Goal: Transaction & Acquisition: Purchase product/service

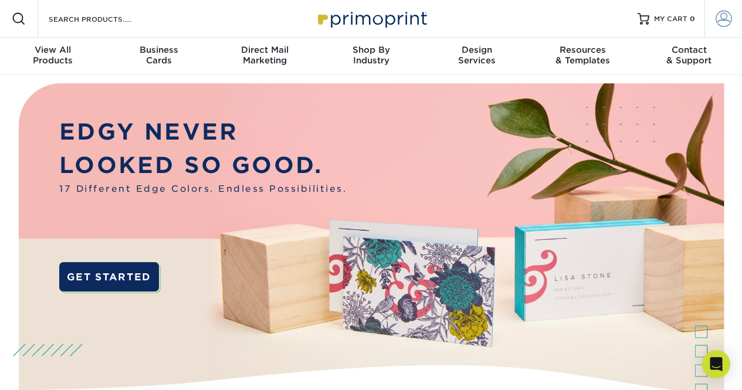
click at [726, 19] on span at bounding box center [723, 19] width 16 height 16
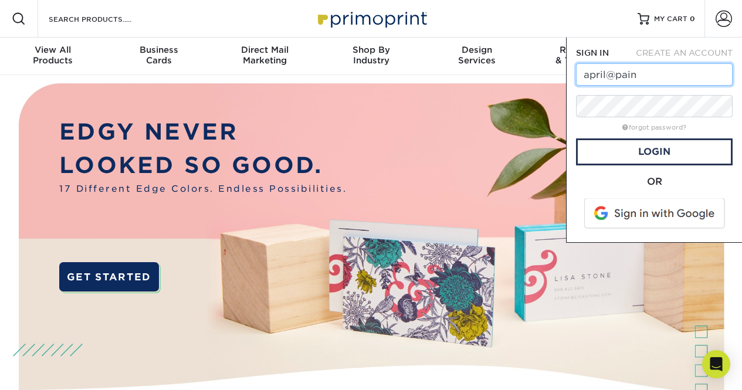
type input "april@paintingtitan.com"
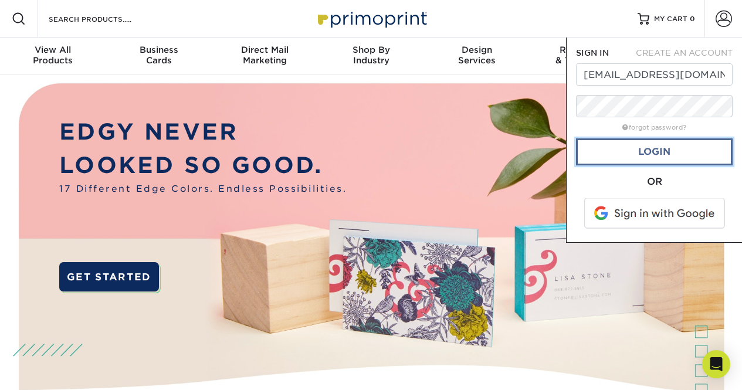
click at [646, 156] on link "Login" at bounding box center [654, 151] width 157 height 27
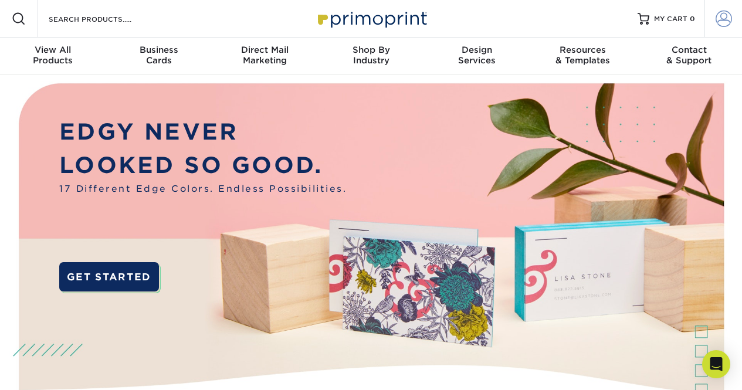
click at [718, 14] on span at bounding box center [723, 19] width 16 height 16
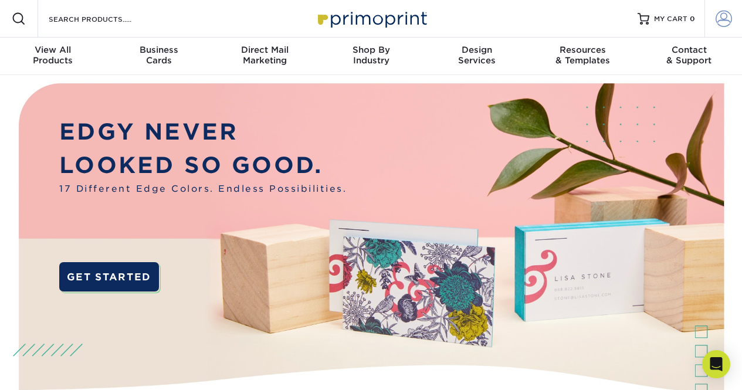
click at [718, 25] on span at bounding box center [723, 19] width 16 height 16
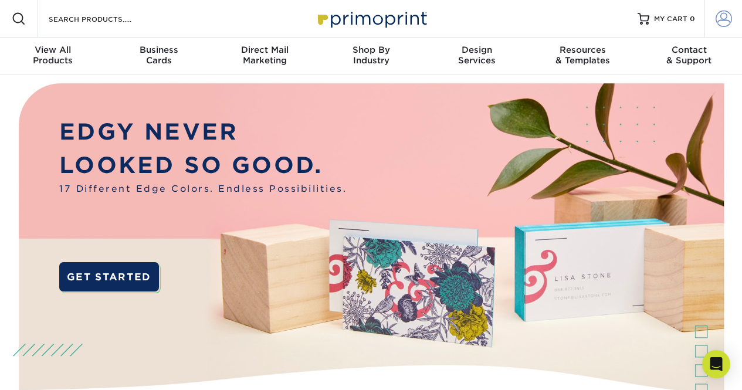
click at [725, 25] on span at bounding box center [723, 19] width 16 height 16
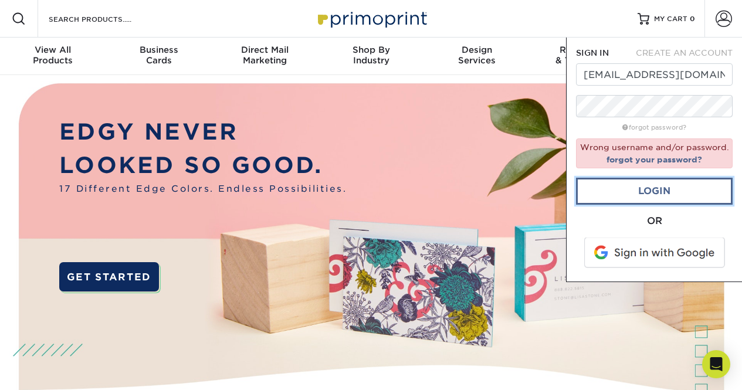
click at [632, 195] on link "Login" at bounding box center [654, 191] width 157 height 27
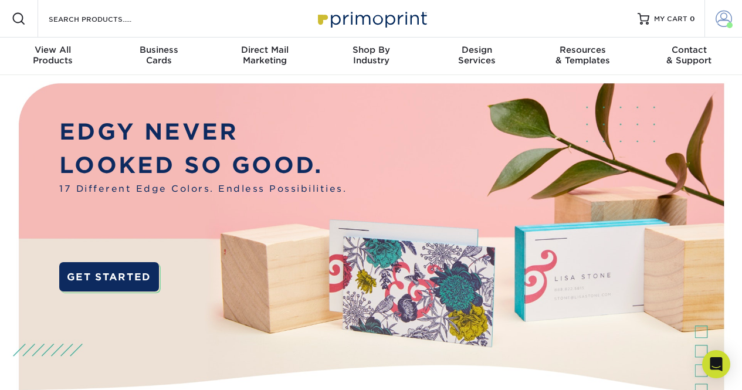
click at [726, 16] on span at bounding box center [723, 19] width 16 height 16
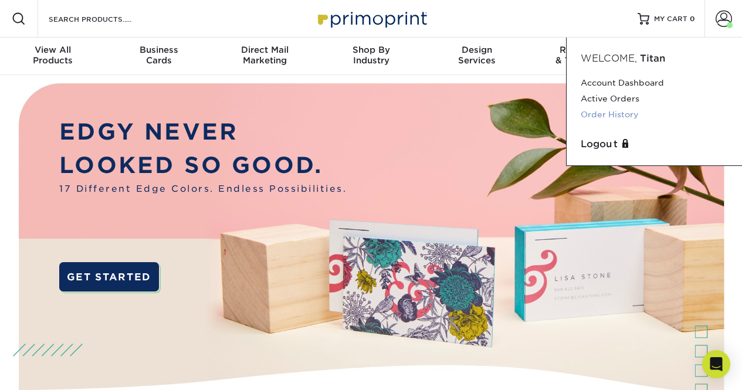
click at [607, 117] on link "Order History" at bounding box center [653, 115] width 147 height 16
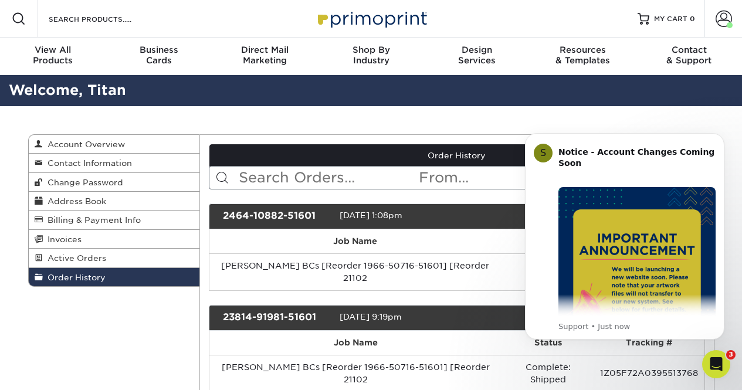
click at [473, 227] on div "2464-10882-51601 06/04/2024 1:08pm $50.96 open" at bounding box center [457, 216] width 496 height 26
click at [471, 236] on th "Job Name" at bounding box center [354, 241] width 291 height 24
click at [526, 100] on h2 "Welcome, Titan" at bounding box center [371, 91] width 742 height 22
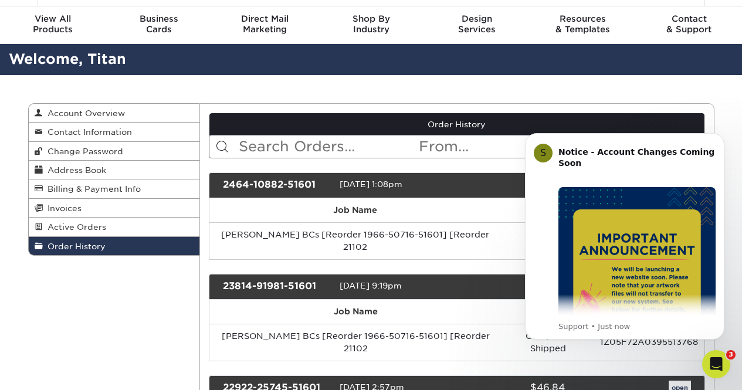
scroll to position [59, 0]
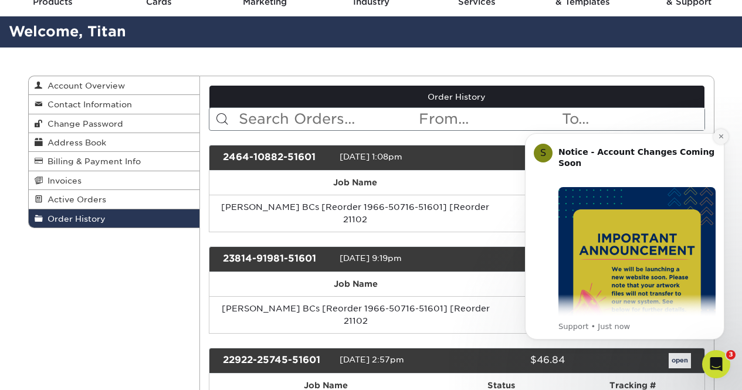
click at [723, 134] on icon "Dismiss notification" at bounding box center [721, 136] width 6 height 6
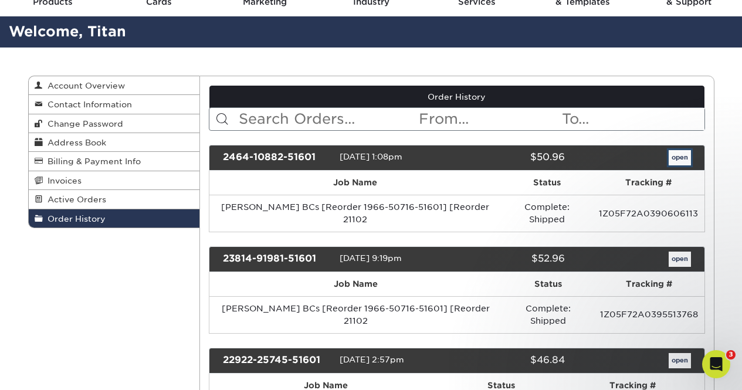
click at [676, 161] on link "open" at bounding box center [679, 157] width 22 height 15
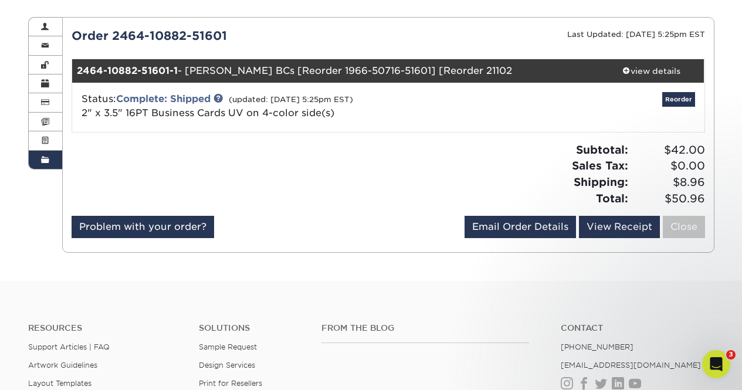
scroll to position [0, 0]
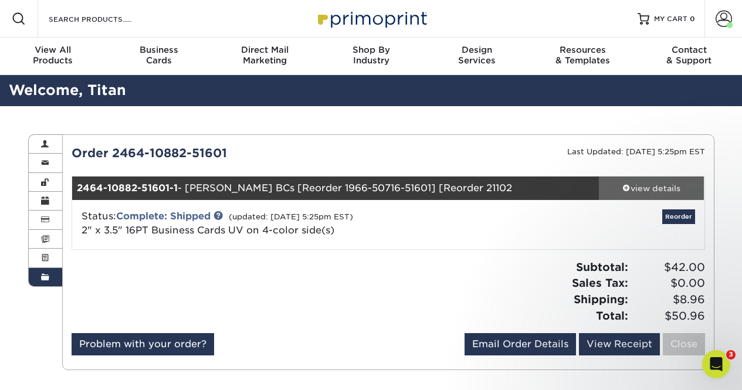
click at [642, 188] on div "view details" at bounding box center [652, 188] width 106 height 12
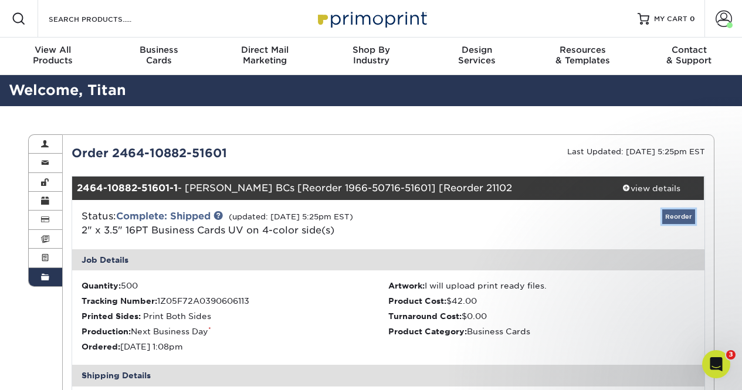
click at [672, 218] on link "Reorder" at bounding box center [678, 216] width 33 height 15
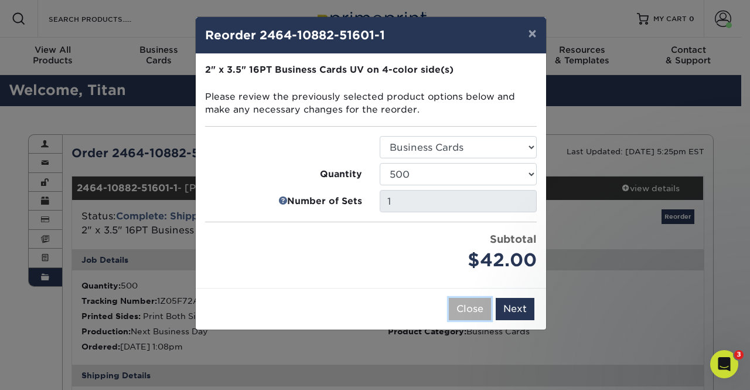
click at [468, 305] on button "Close" at bounding box center [470, 309] width 42 height 22
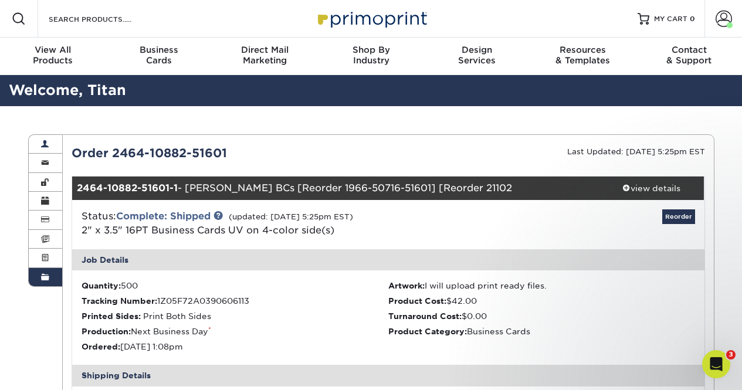
click at [42, 147] on span at bounding box center [45, 144] width 8 height 9
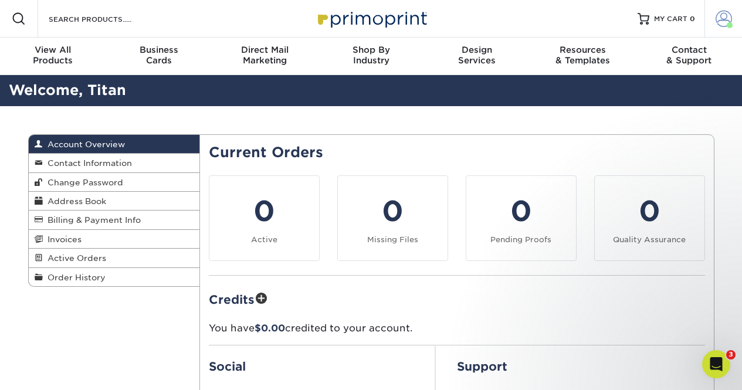
click at [723, 19] on span at bounding box center [723, 19] width 16 height 16
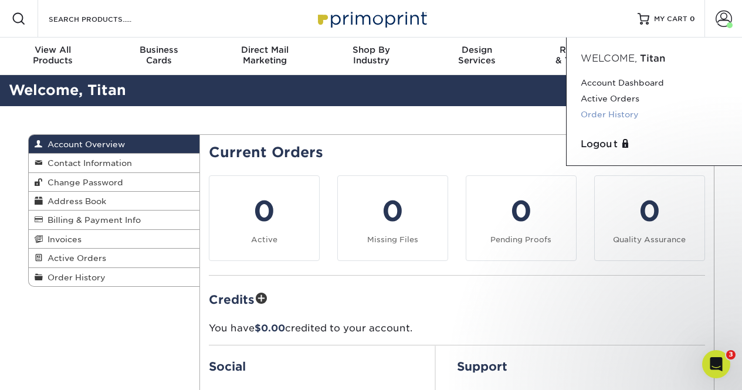
click at [609, 114] on link "Order History" at bounding box center [653, 115] width 147 height 16
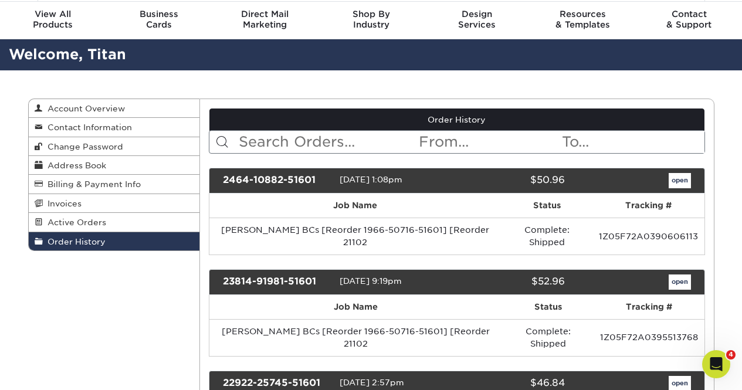
scroll to position [59, 0]
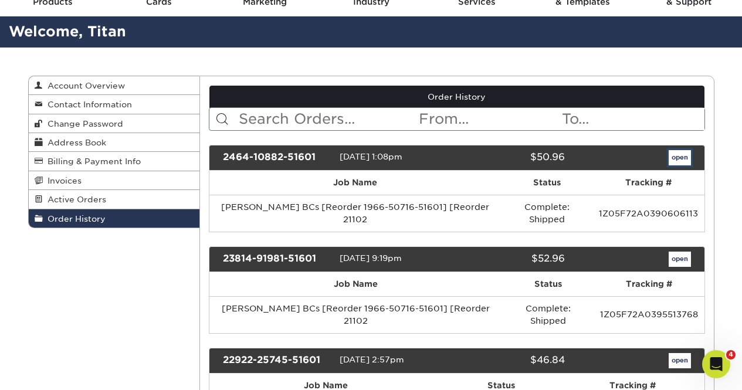
click at [686, 159] on link "open" at bounding box center [679, 157] width 22 height 15
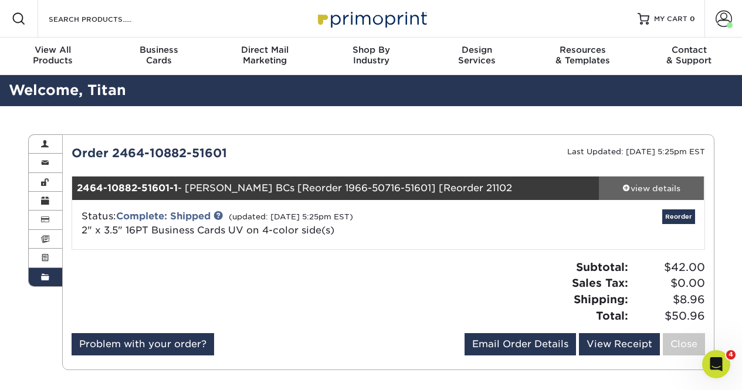
click at [644, 191] on div "view details" at bounding box center [652, 188] width 106 height 12
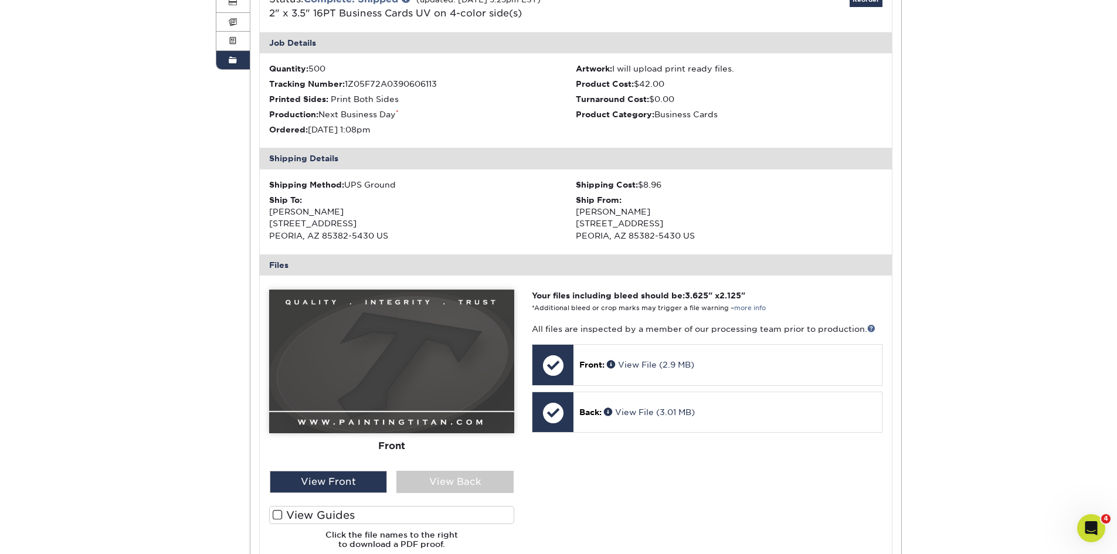
scroll to position [234, 0]
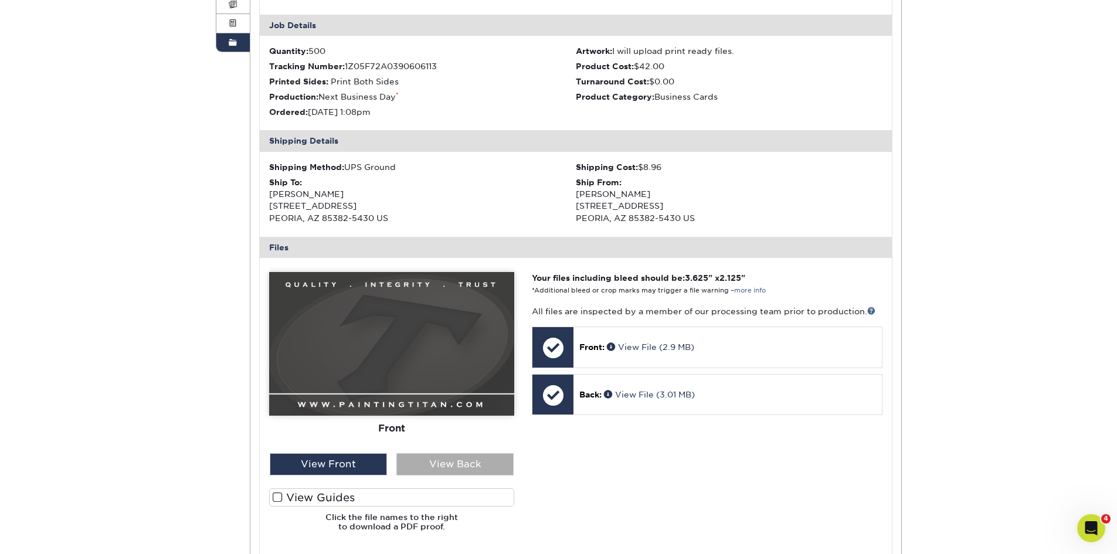
click at [422, 389] on div "View Back" at bounding box center [454, 464] width 117 height 22
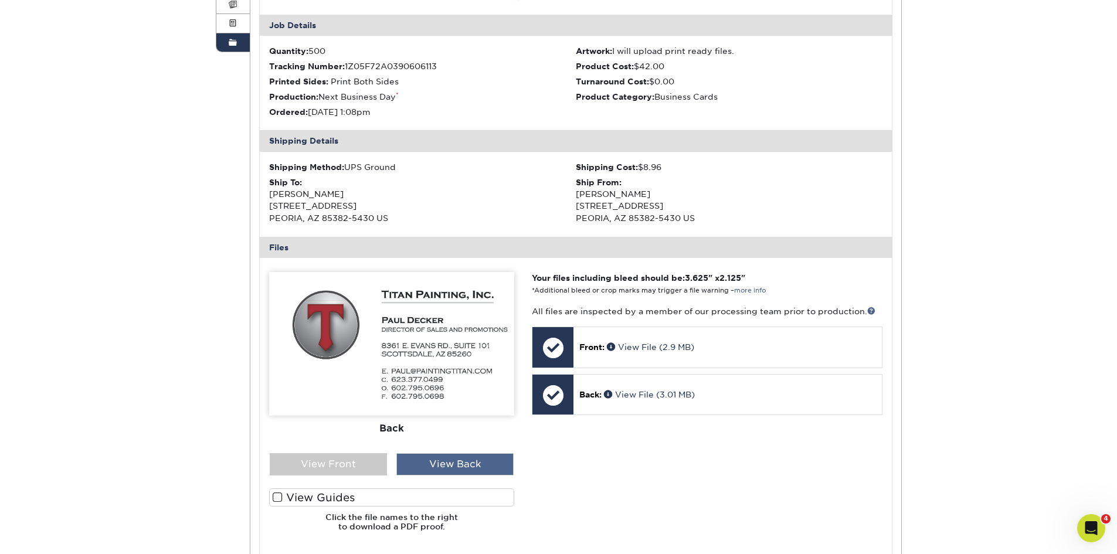
click at [448, 389] on div "View Back" at bounding box center [454, 464] width 117 height 22
click at [355, 389] on div "View Front" at bounding box center [328, 464] width 117 height 22
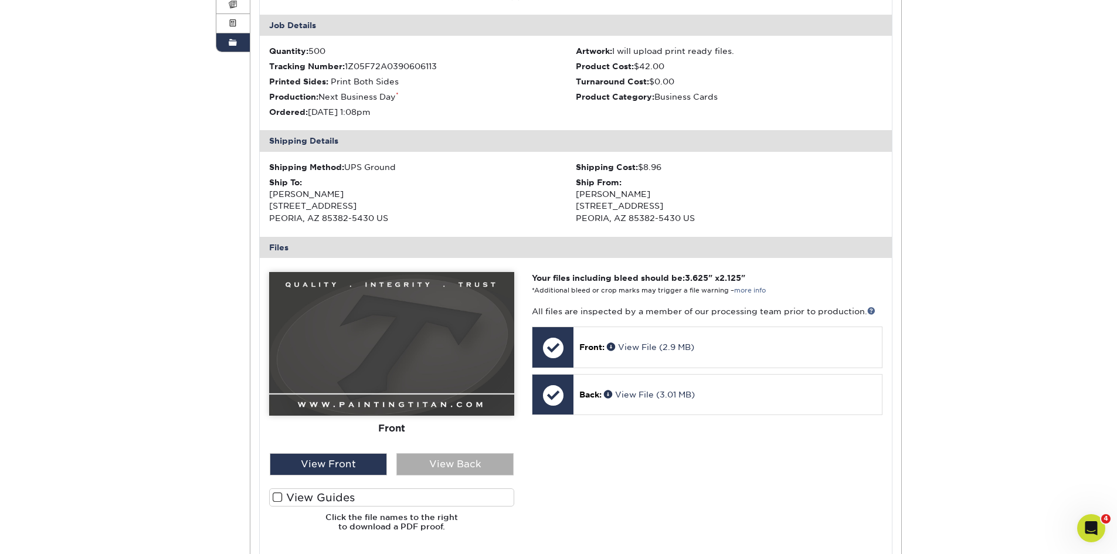
click at [424, 389] on div "View Back" at bounding box center [454, 464] width 117 height 22
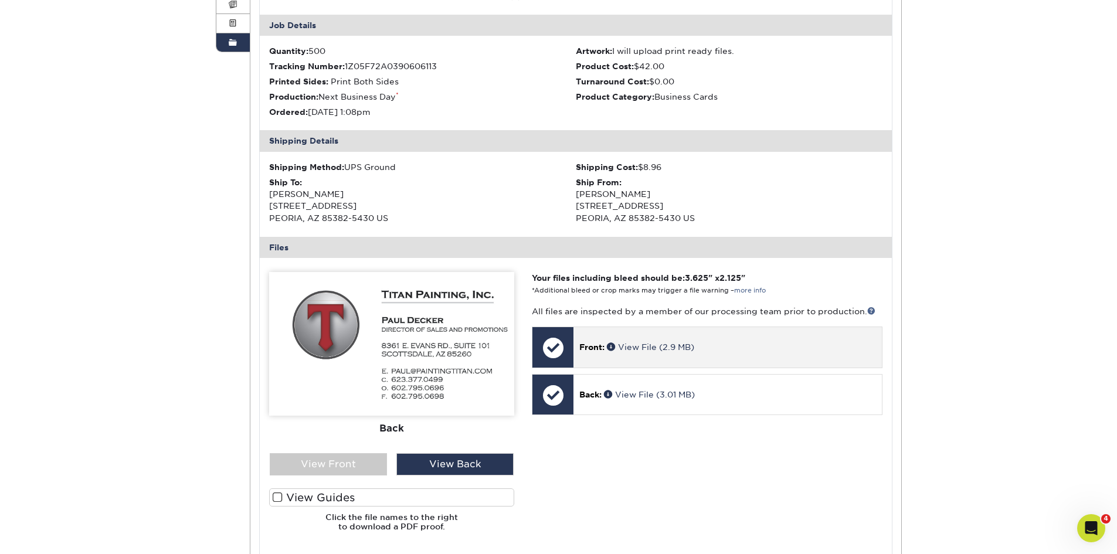
click at [696, 354] on div "Front: View File (2.9 MB)" at bounding box center [727, 347] width 308 height 40
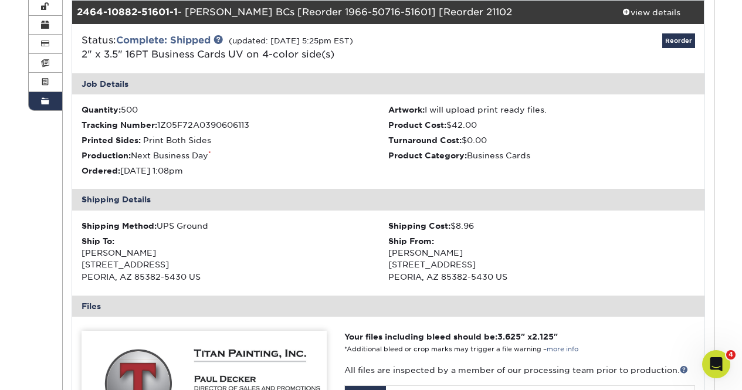
scroll to position [0, 0]
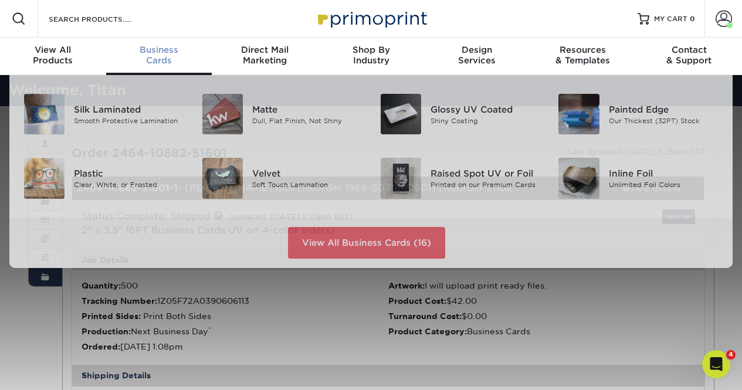
click at [159, 56] on div "Business Cards" at bounding box center [159, 55] width 106 height 21
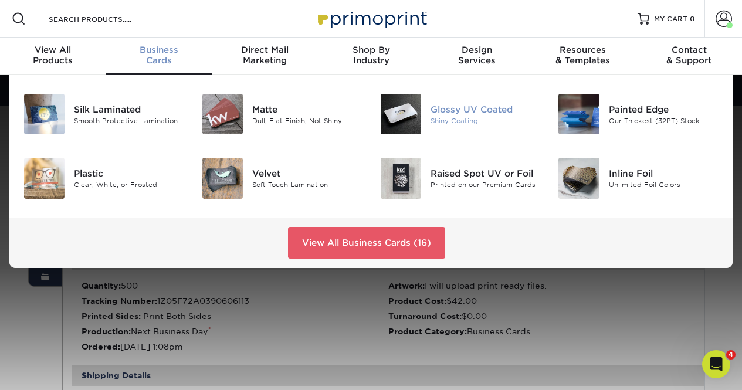
click at [409, 125] on img at bounding box center [400, 114] width 40 height 40
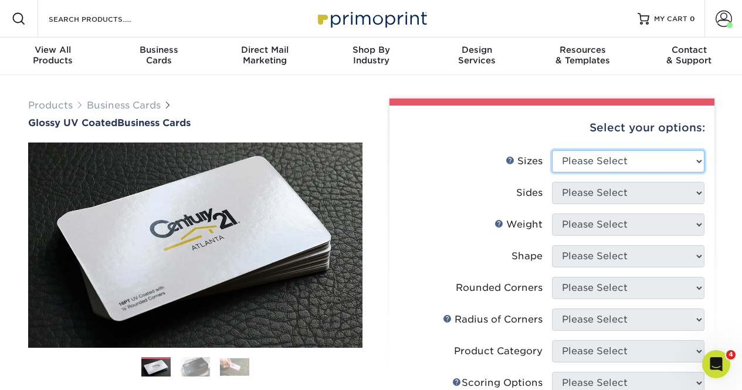
click at [695, 164] on select "Please Select 1.5" x 3.5" - Mini 1.75" x 3.5" - Mini 2" x 2" - Square 2" x 3" -…" at bounding box center [628, 161] width 152 height 22
select select "2.00x3.50"
click at [552, 150] on select "Please Select 1.5" x 3.5" - Mini 1.75" x 3.5" - Mini 2" x 2" - Square 2" x 3" -…" at bounding box center [628, 161] width 152 height 22
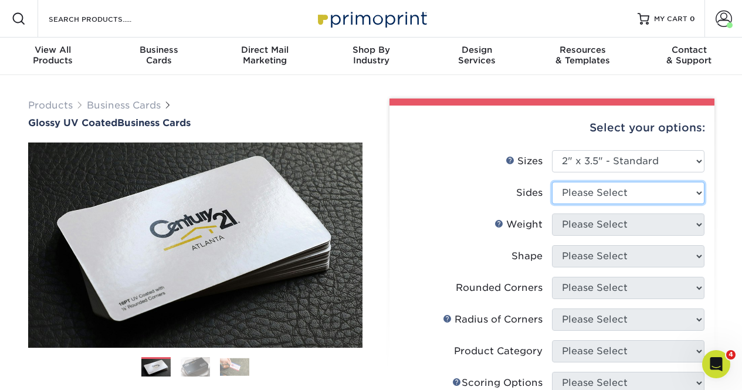
click at [696, 193] on select "Please Select Print Both Sides Print Front Only" at bounding box center [628, 193] width 152 height 22
select select "13abbda7-1d64-4f25-8bb2-c179b224825d"
click at [552, 182] on select "Please Select Print Both Sides Print Front Only" at bounding box center [628, 193] width 152 height 22
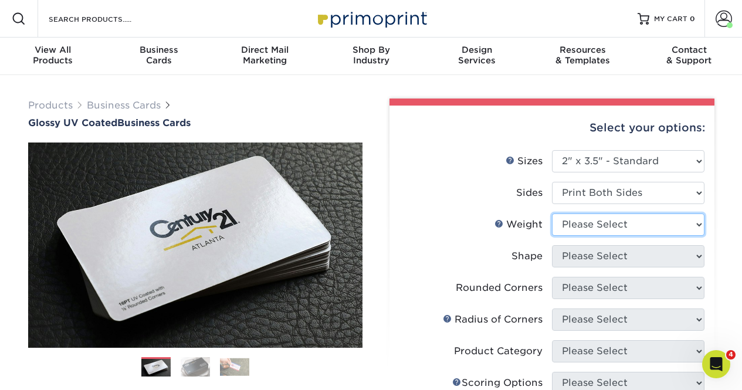
click at [696, 227] on select "Please Select 16PT 14PT" at bounding box center [628, 224] width 152 height 22
select select "16PT"
click at [552, 213] on select "Please Select 16PT 14PT" at bounding box center [628, 224] width 152 height 22
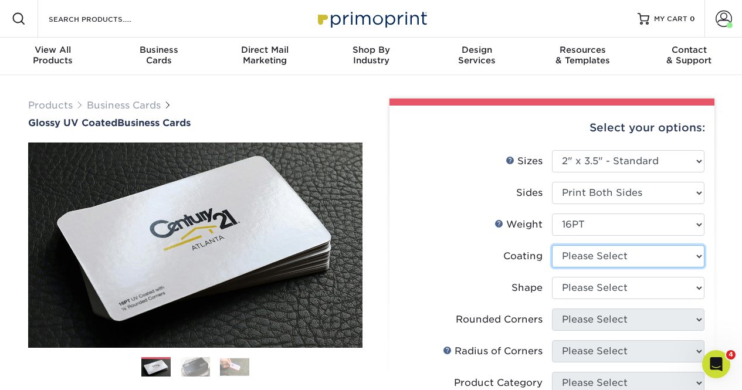
click at [696, 254] on select at bounding box center [628, 256] width 152 height 22
select select "1e8116af-acfc-44b1-83dc-8181aa338834"
click at [552, 245] on select at bounding box center [628, 256] width 152 height 22
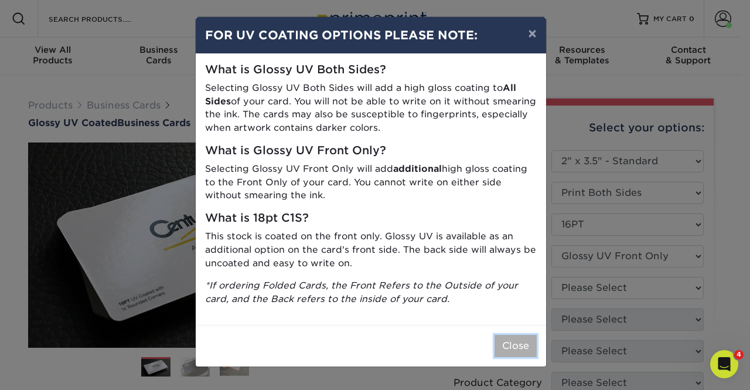
click at [509, 343] on button "Close" at bounding box center [516, 346] width 42 height 22
